Goal: Information Seeking & Learning: Learn about a topic

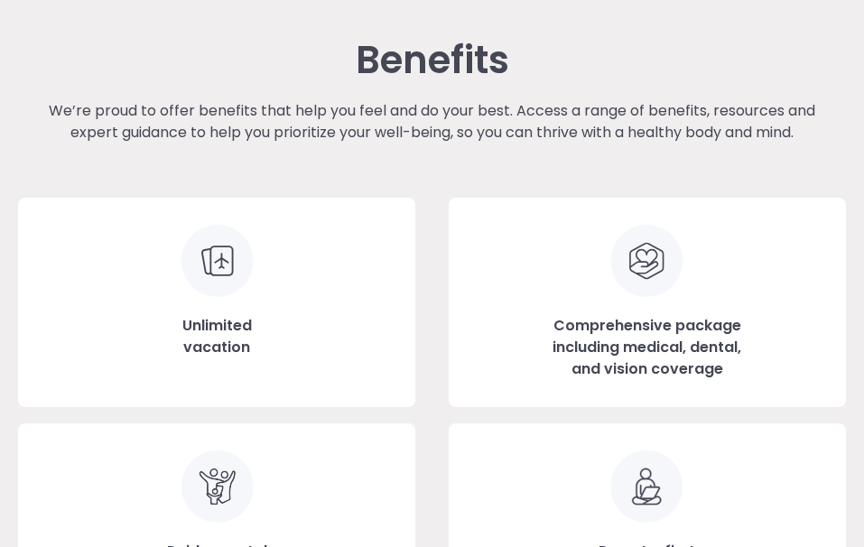
scroll to position [1700, 0]
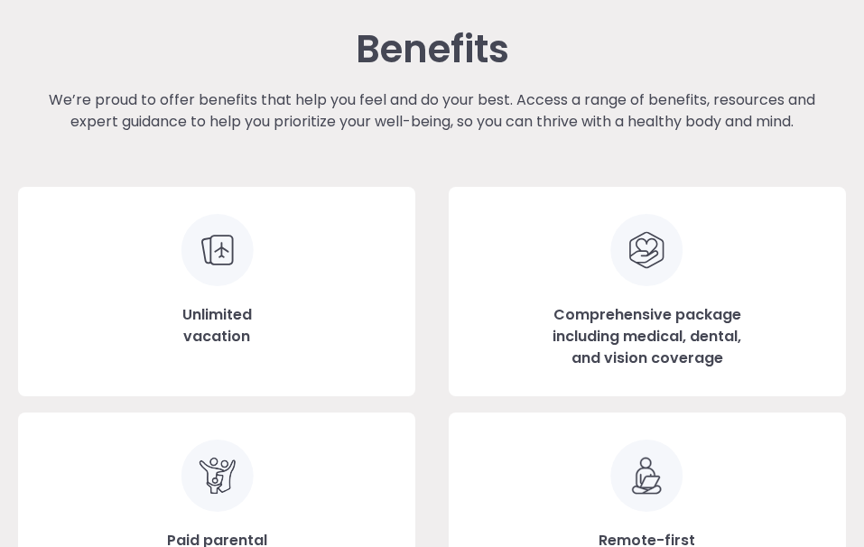
click at [603, 163] on div "We’re proud to offer benefits that help you feel and do your best. Access a ran…" at bounding box center [432, 137] width 810 height 97
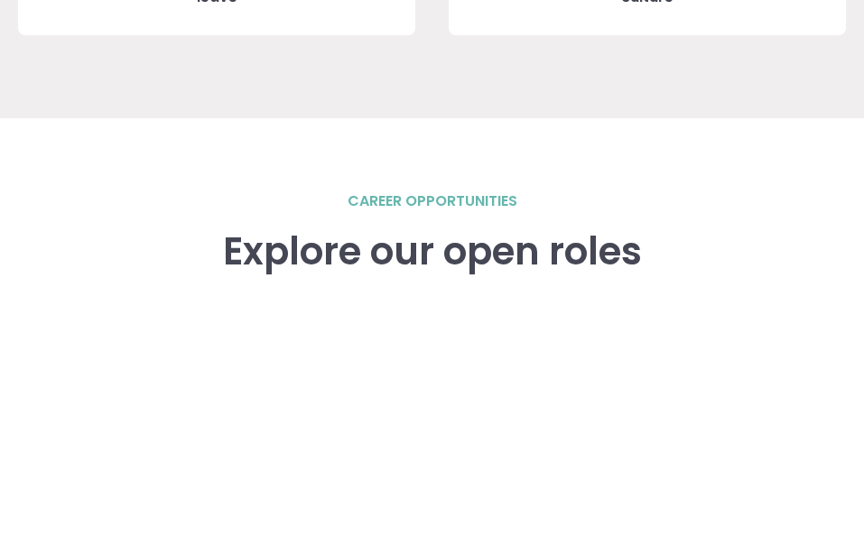
scroll to position [2334, 0]
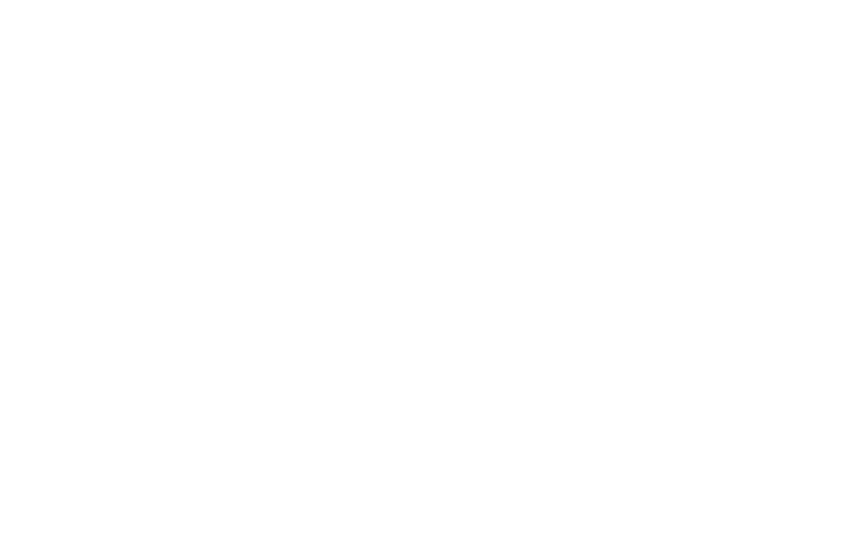
scroll to position [2705, 0]
click at [787, 65] on div "career opportunities Explore our open roles" at bounding box center [431, 151] width 827 height 802
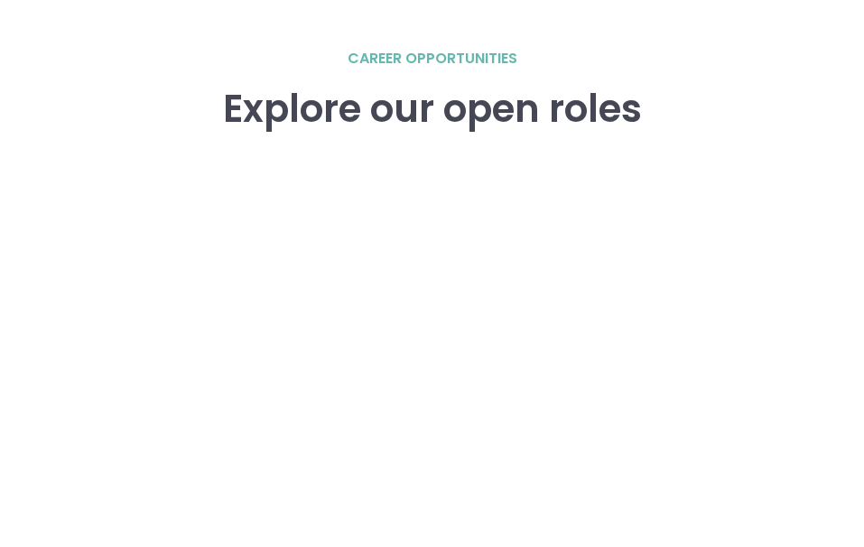
scroll to position [2407, 0]
click at [753, 98] on div "career opportunities Explore our open roles" at bounding box center [431, 450] width 827 height 802
click at [779, 145] on div "career opportunities Explore our open roles" at bounding box center [431, 450] width 827 height 802
click at [847, 96] on div "career opportunities Explore our open roles" at bounding box center [432, 414] width 864 height 874
drag, startPoint x: 621, startPoint y: 126, endPoint x: 608, endPoint y: 130, distance: 13.1
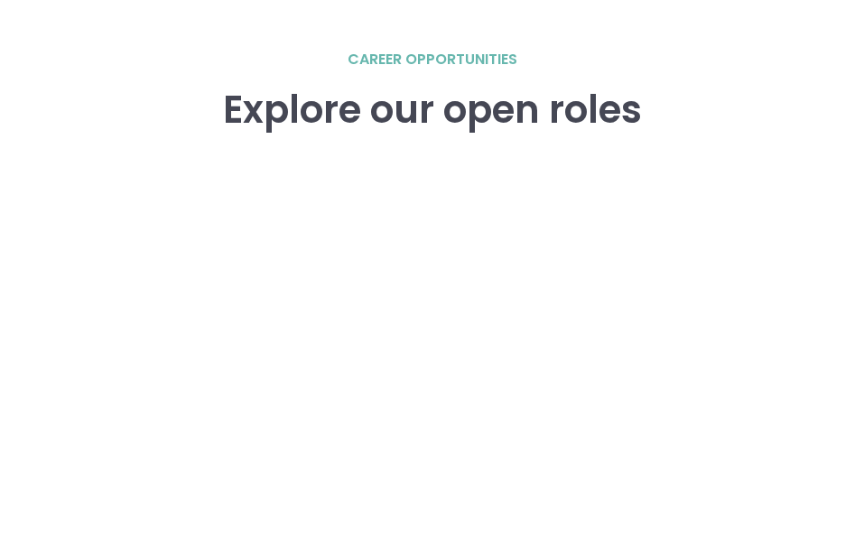
click at [608, 130] on div "career opportunities Explore our open roles" at bounding box center [431, 450] width 827 height 802
drag, startPoint x: 57, startPoint y: 377, endPoint x: 16, endPoint y: 393, distance: 43.7
click at [51, 384] on div "career opportunities Explore our open roles" at bounding box center [431, 450] width 827 height 802
click at [772, 197] on div "career opportunities Explore our open roles" at bounding box center [431, 450] width 827 height 802
